Goal: Communication & Community: Answer question/provide support

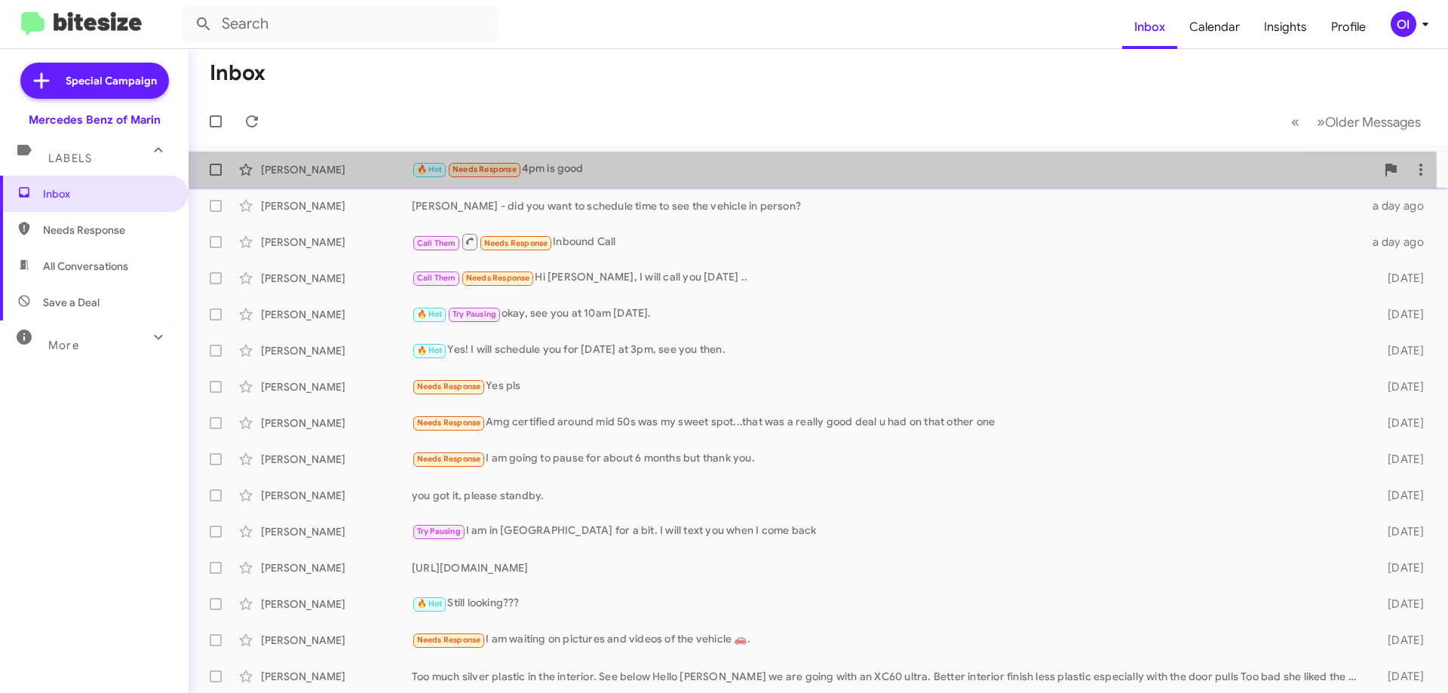
click at [411, 174] on div "[PERSON_NAME]" at bounding box center [336, 169] width 151 height 15
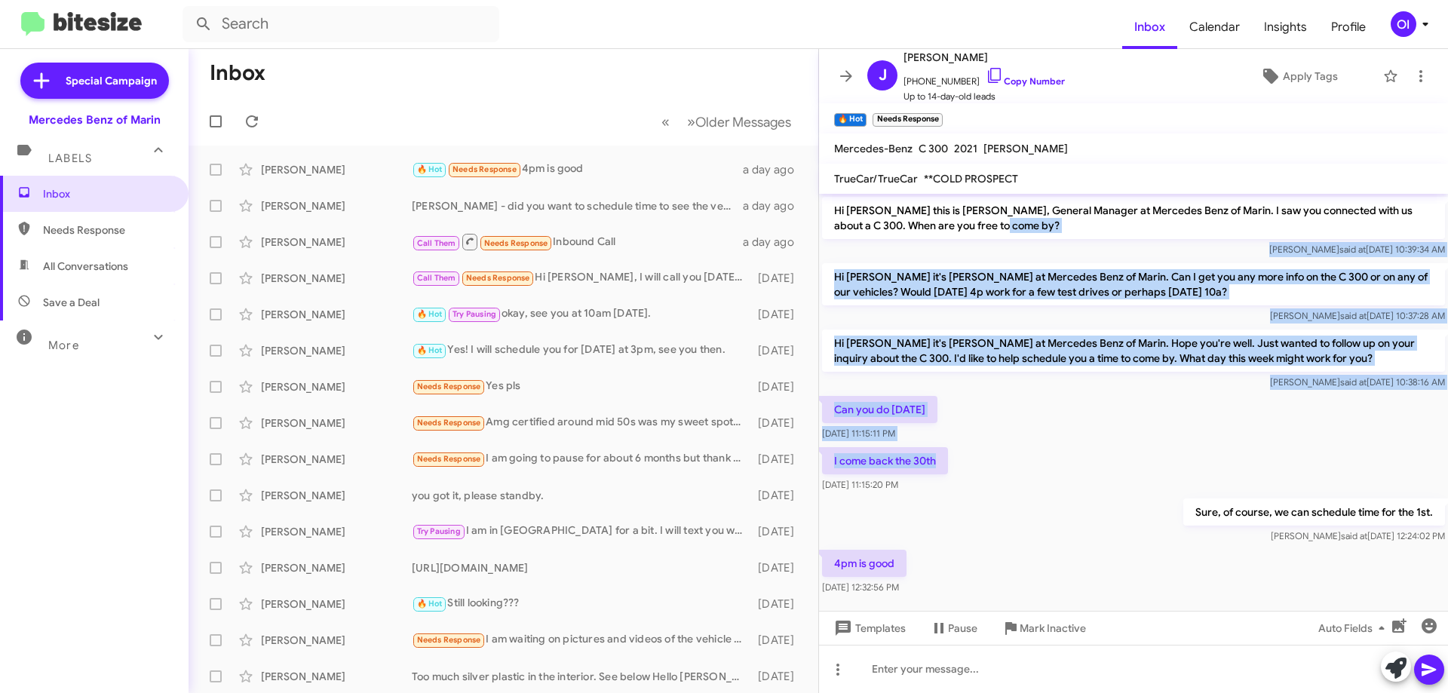
drag, startPoint x: 1006, startPoint y: 218, endPoint x: 1069, endPoint y: 480, distance: 270.0
click at [1069, 477] on div "Hi [PERSON_NAME] this is [PERSON_NAME], General Manager at Mercedes Benz of Mar…" at bounding box center [1133, 396] width 629 height 404
click at [1069, 480] on div "I come back the 30th [DATE] 11:15:20 PM" at bounding box center [1133, 469] width 629 height 51
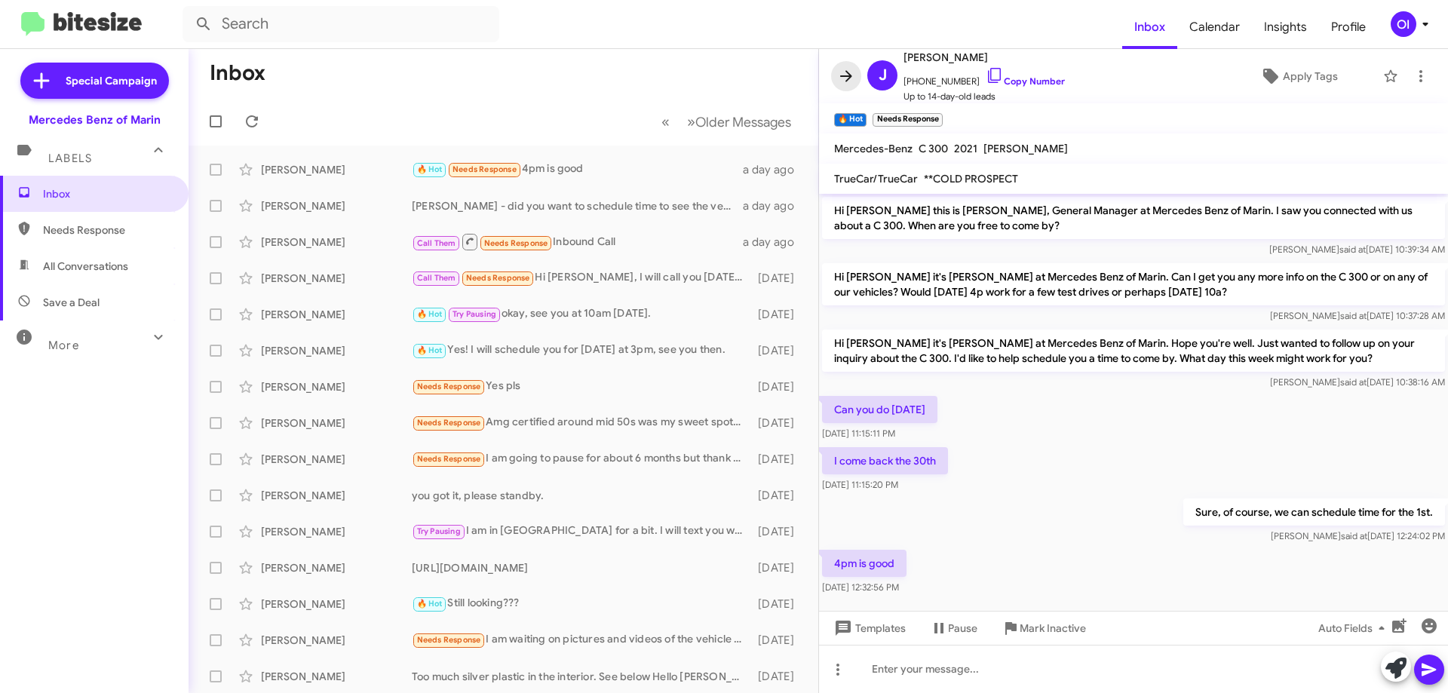
click at [848, 72] on icon at bounding box center [846, 75] width 12 height 11
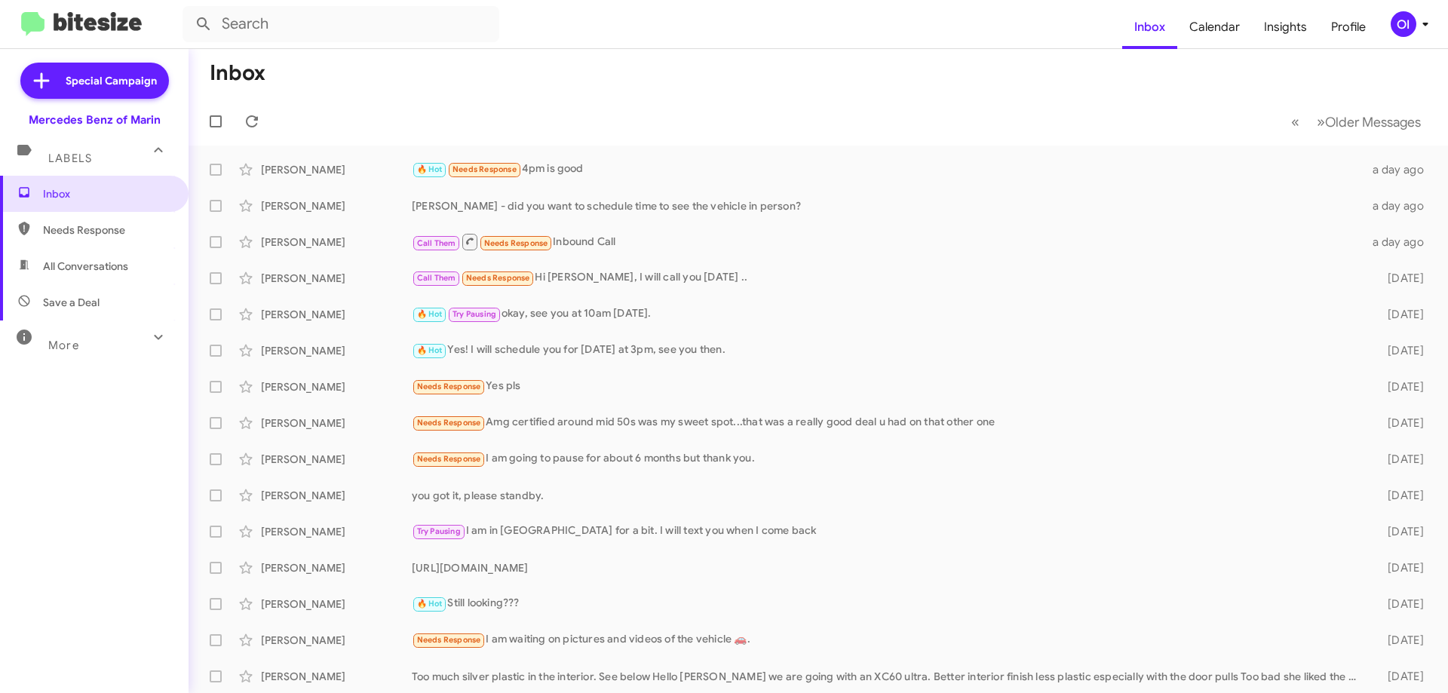
click at [130, 259] on span "All Conversations" at bounding box center [94, 266] width 189 height 36
type input "in:all-conversations"
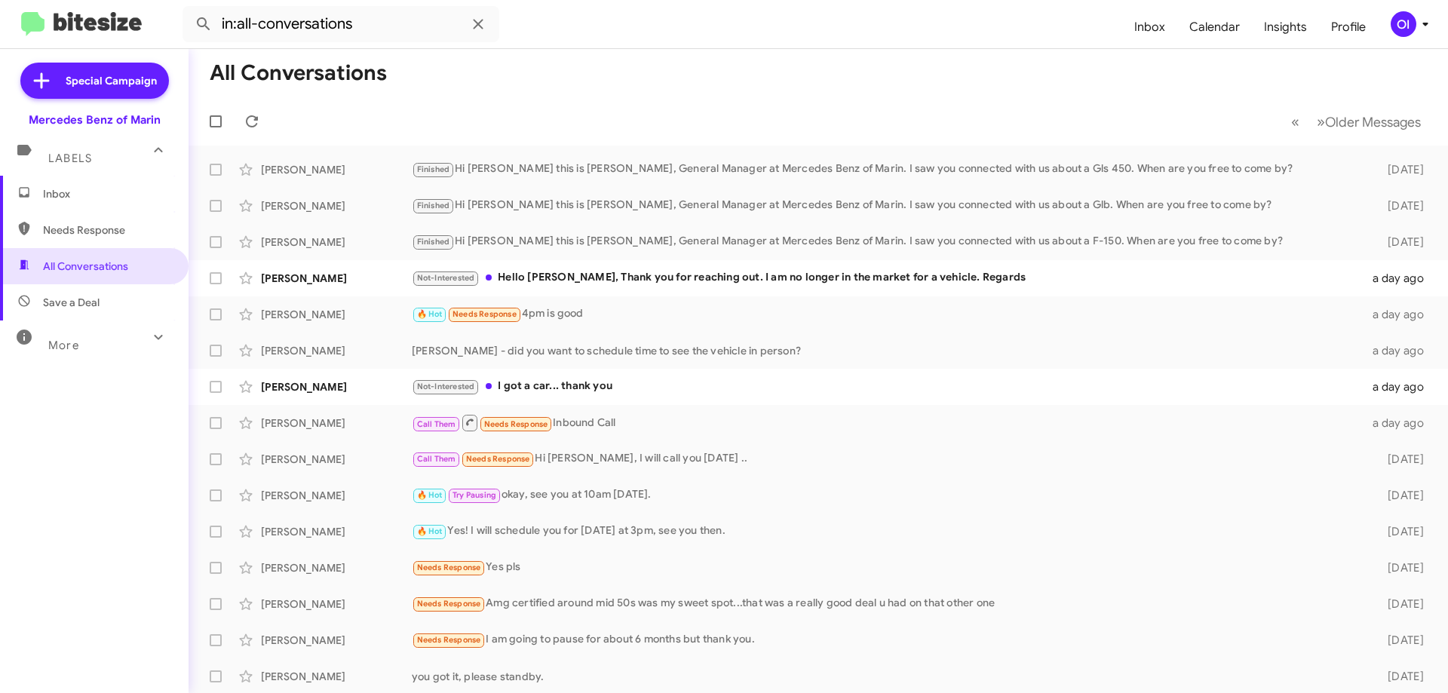
click at [97, 207] on span "Inbox" at bounding box center [94, 194] width 189 height 36
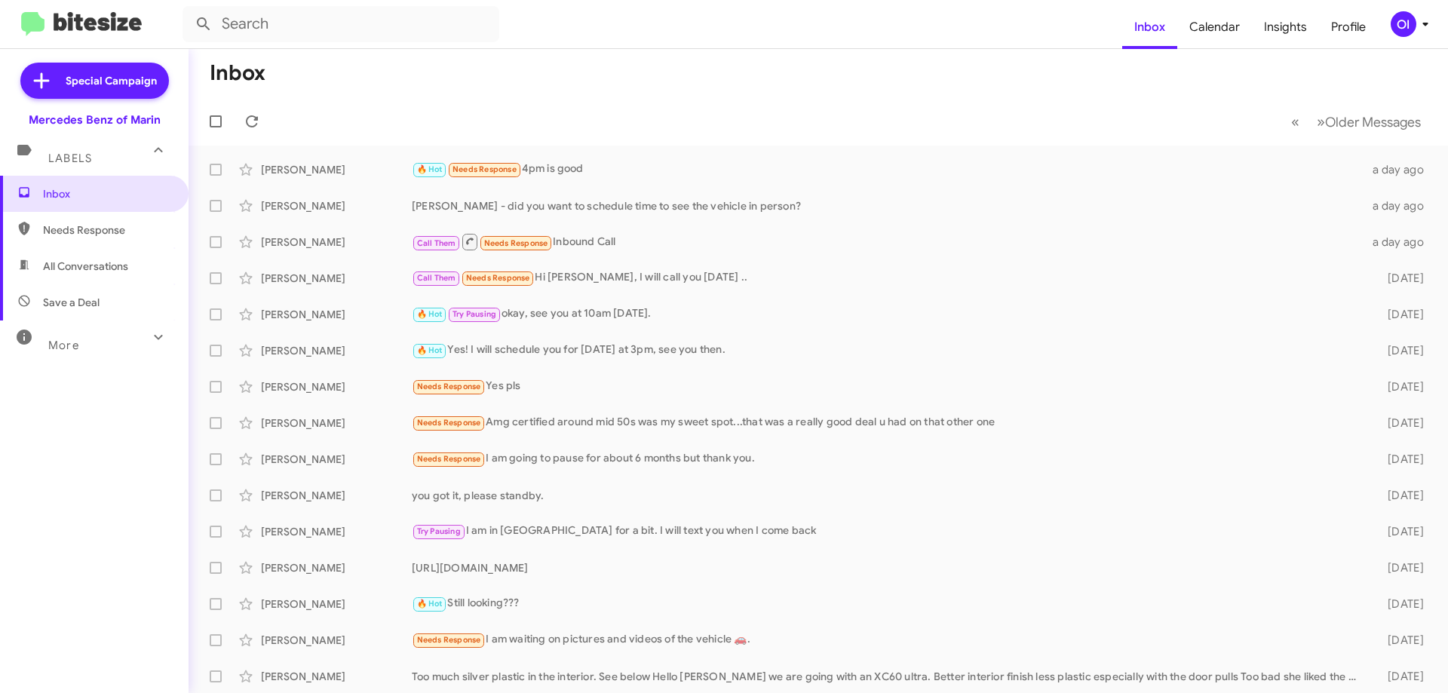
click at [115, 259] on span "All Conversations" at bounding box center [85, 266] width 85 height 15
type input "in:all-conversations"
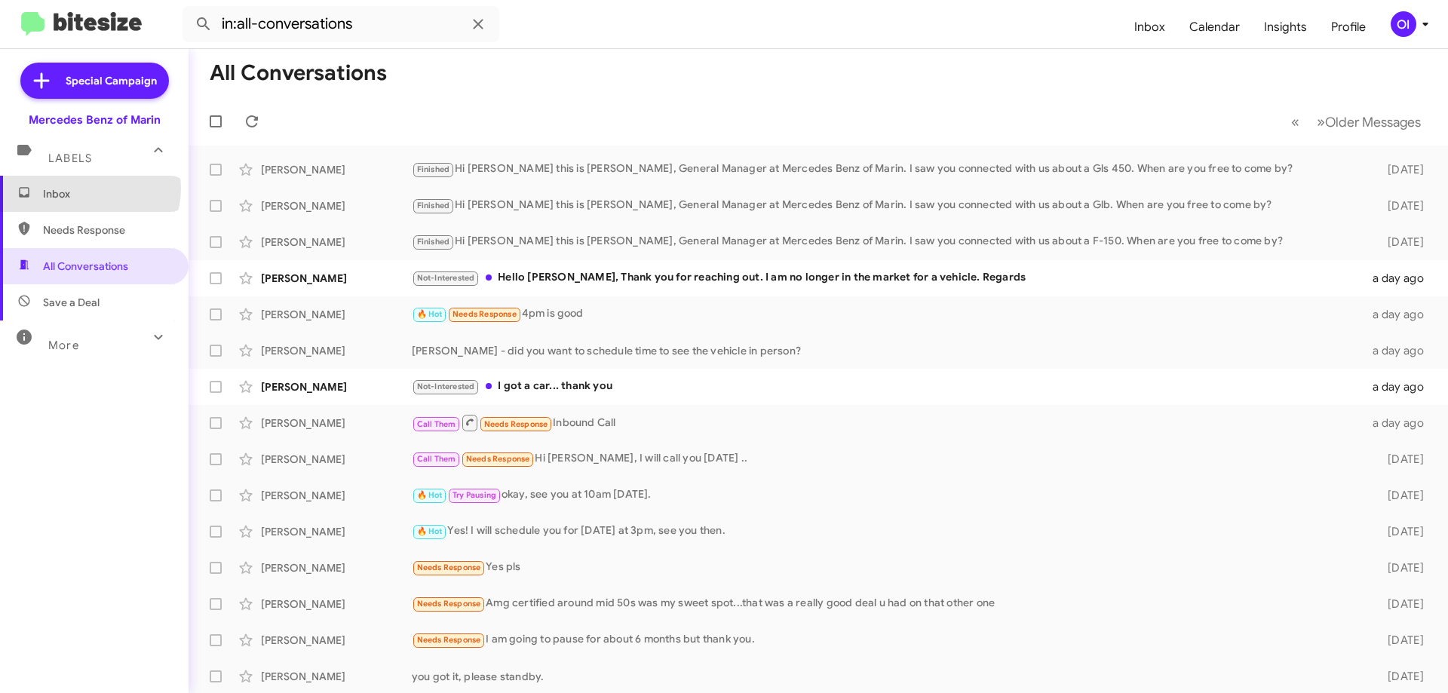
click at [89, 189] on span "Inbox" at bounding box center [107, 193] width 128 height 15
